Goal: Task Accomplishment & Management: Complete application form

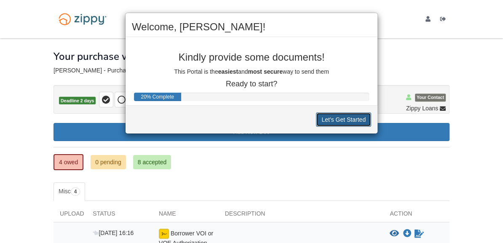
click at [325, 123] on button "Let's Get Started" at bounding box center [343, 119] width 55 height 14
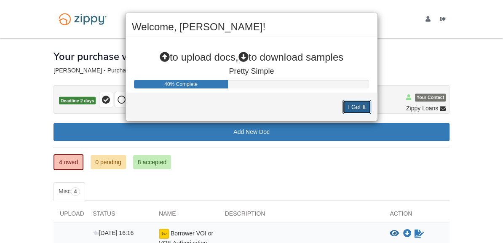
click at [355, 105] on button "I Get It" at bounding box center [356, 107] width 29 height 14
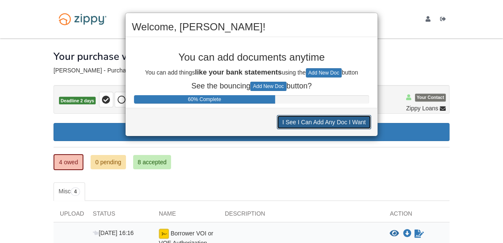
click at [330, 122] on button "I See I Can Add Any Doc I Want" at bounding box center [324, 122] width 94 height 14
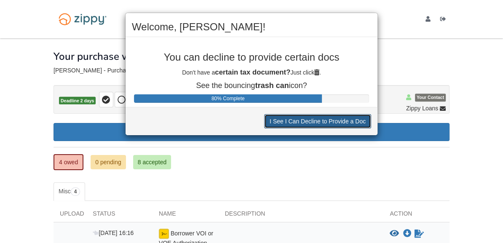
click at [325, 119] on button "I See I Can Decline to Provide a Doc" at bounding box center [317, 121] width 107 height 14
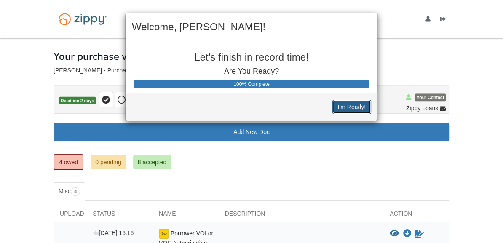
click at [356, 103] on button "I'm Ready!" at bounding box center [351, 107] width 39 height 14
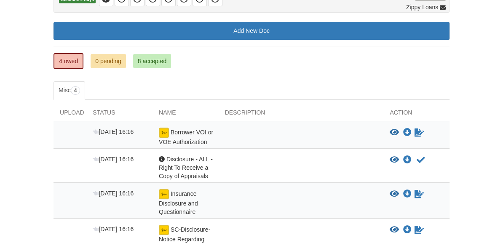
scroll to position [101, 0]
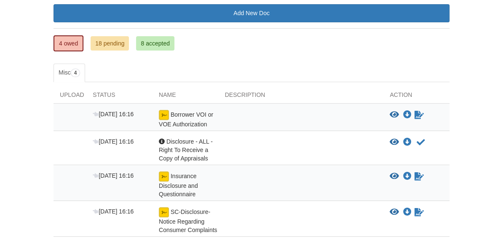
scroll to position [121, 0]
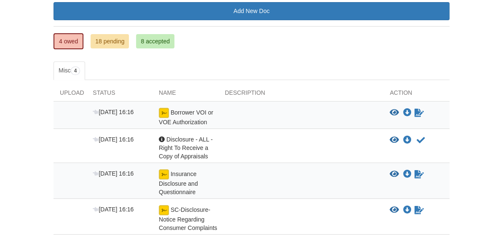
click at [226, 114] on div at bounding box center [301, 117] width 165 height 19
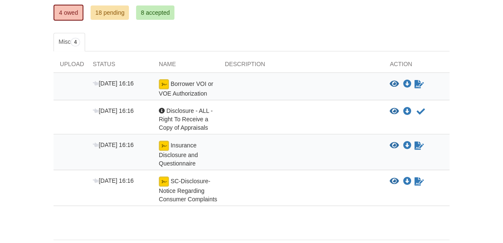
scroll to position [146, 0]
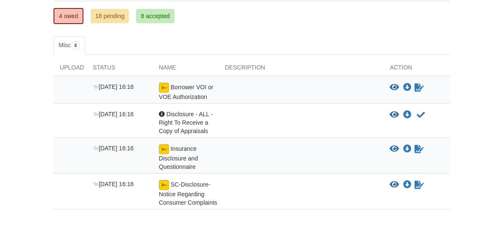
click at [396, 146] on icon "View Insurance Disclosure and Questionnaire" at bounding box center [393, 149] width 9 height 8
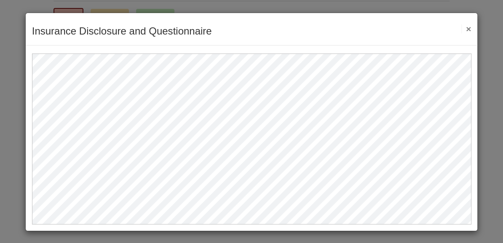
scroll to position [1, 0]
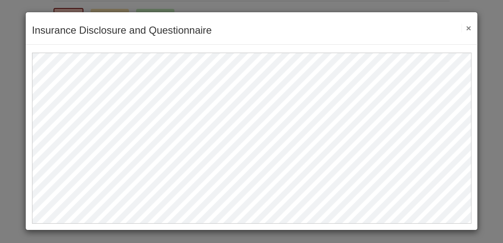
click at [464, 30] on button "×" at bounding box center [466, 28] width 10 height 9
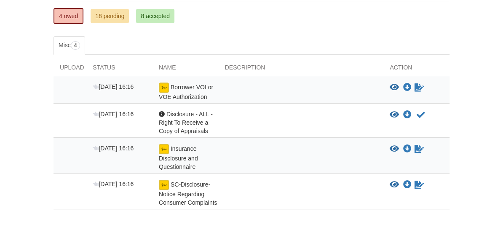
click at [389, 145] on button "View blank/sample document View blank/sample document" at bounding box center [393, 149] width 9 height 8
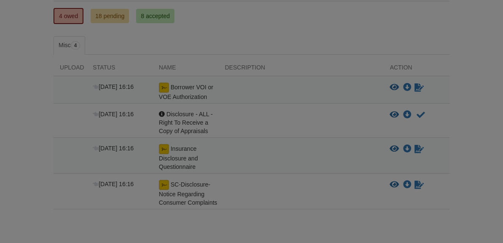
scroll to position [0, 0]
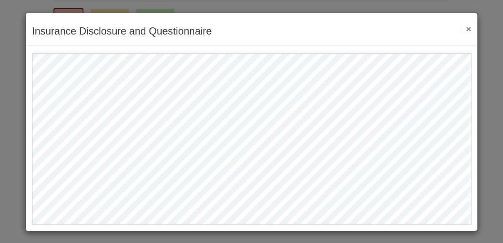
click at [466, 27] on button "×" at bounding box center [466, 28] width 10 height 9
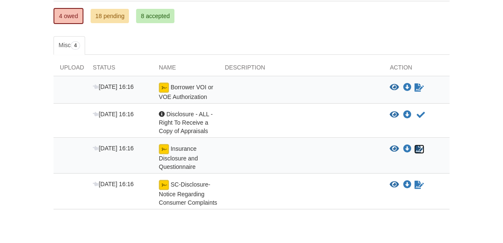
click at [422, 146] on icon "Sign Form" at bounding box center [418, 149] width 9 height 8
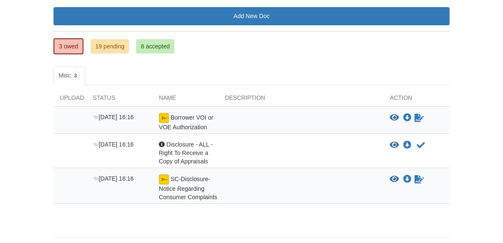
scroll to position [117, 0]
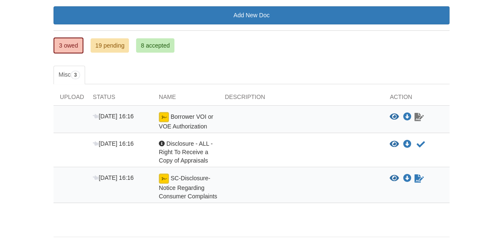
click at [418, 118] on icon "Waiting for your co-borrower to e-sign" at bounding box center [418, 117] width 9 height 8
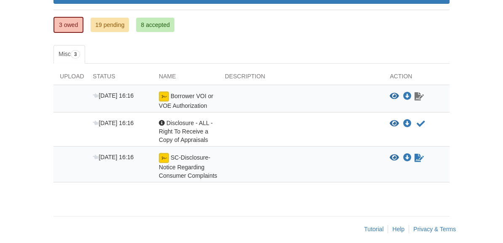
scroll to position [144, 0]
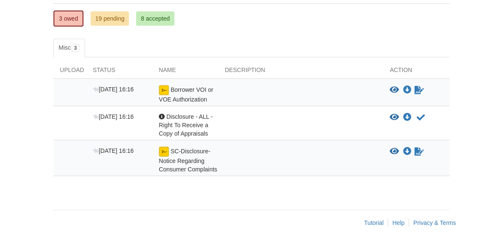
click at [286, 93] on div at bounding box center [301, 94] width 165 height 19
click at [425, 117] on button "Acknowledge receipt of document" at bounding box center [421, 117] width 10 height 10
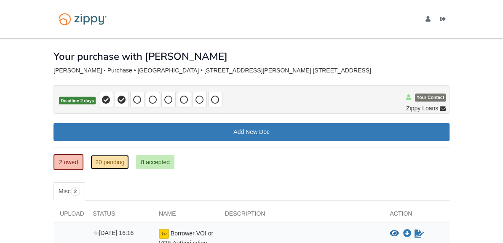
click at [120, 164] on link "20 pending" at bounding box center [110, 162] width 38 height 14
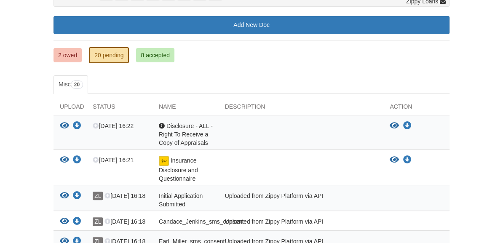
scroll to position [107, 0]
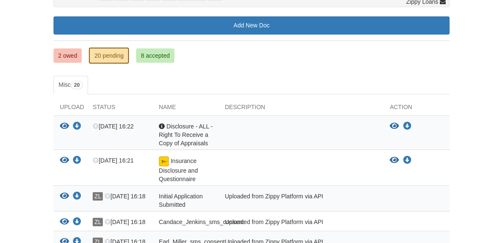
click at [390, 128] on icon "View Disclosure - ALL - Right To Receive a Copy of Appraisals" at bounding box center [393, 126] width 9 height 8
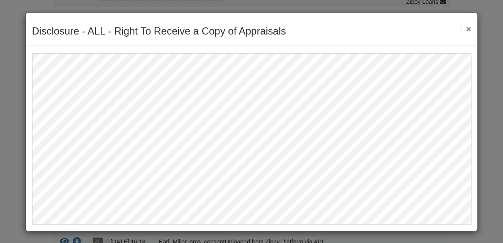
scroll to position [1, 0]
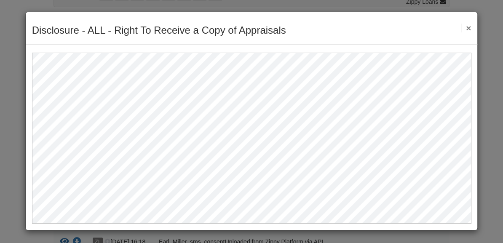
click at [467, 28] on button "×" at bounding box center [466, 28] width 10 height 9
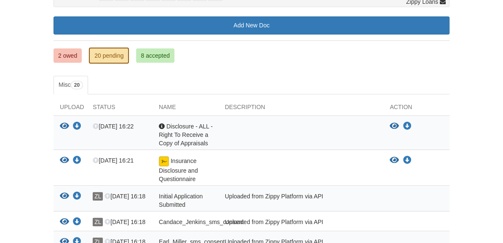
click at [395, 162] on icon "View Insurance Disclosure and Questionnaire" at bounding box center [393, 160] width 9 height 8
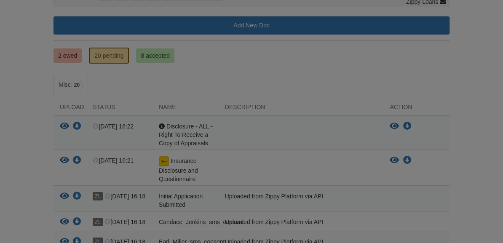
scroll to position [0, 0]
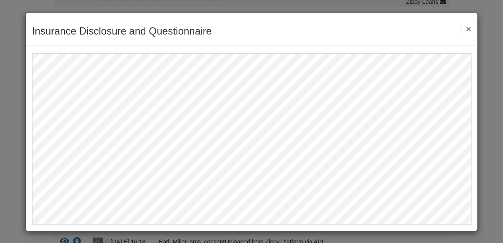
click at [468, 29] on button "×" at bounding box center [466, 28] width 10 height 9
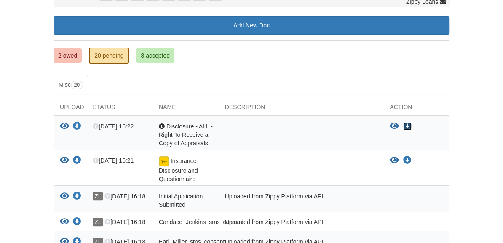
click at [410, 125] on icon "Download Disclosure - ALL - Right To Receive a Copy of Appraisals" at bounding box center [407, 126] width 8 height 8
click at [410, 160] on icon "Download Insurance Disclosure and Questionnaire" at bounding box center [407, 160] width 8 height 8
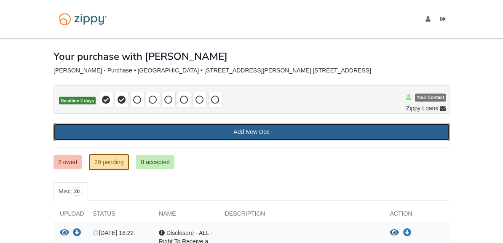
click at [301, 129] on link "Add New Doc" at bounding box center [251, 132] width 396 height 18
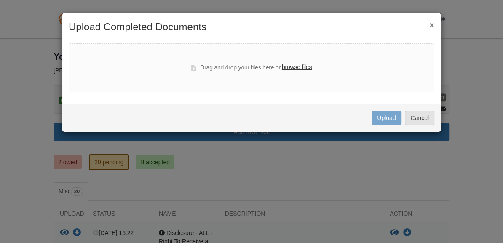
click at [432, 25] on button "×" at bounding box center [431, 25] width 5 height 9
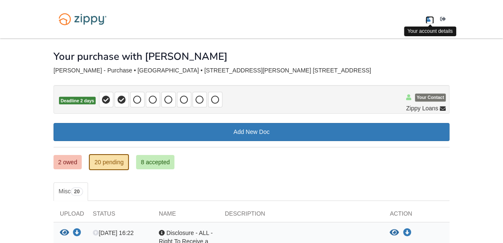
click at [427, 19] on icon "edit profile" at bounding box center [427, 19] width 5 height 6
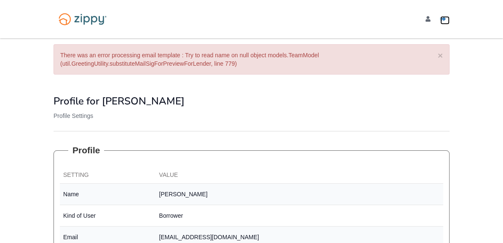
click at [443, 21] on icon "Log out" at bounding box center [443, 19] width 6 height 6
